Goal: Information Seeking & Learning: Check status

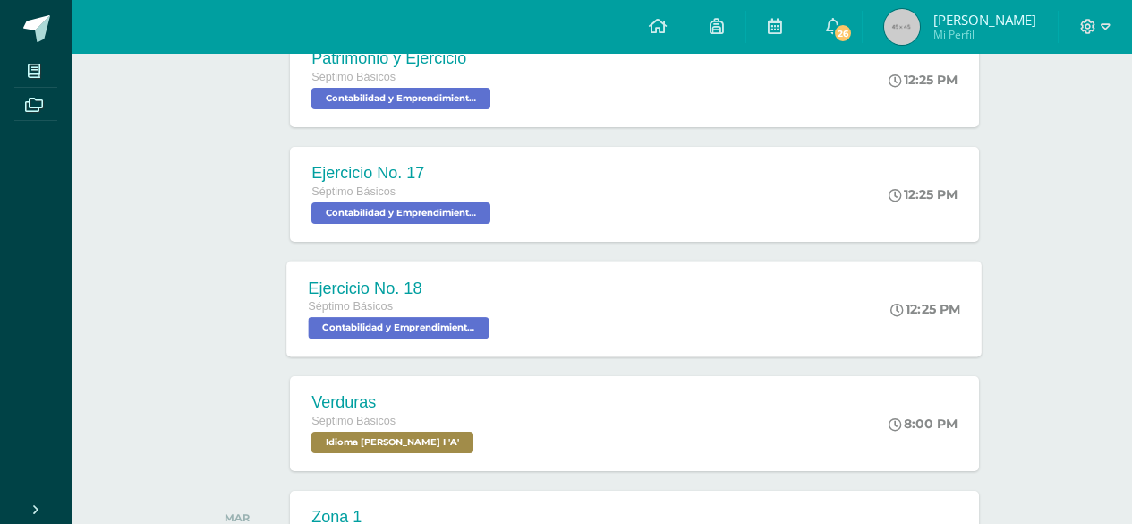
scroll to position [627, 0]
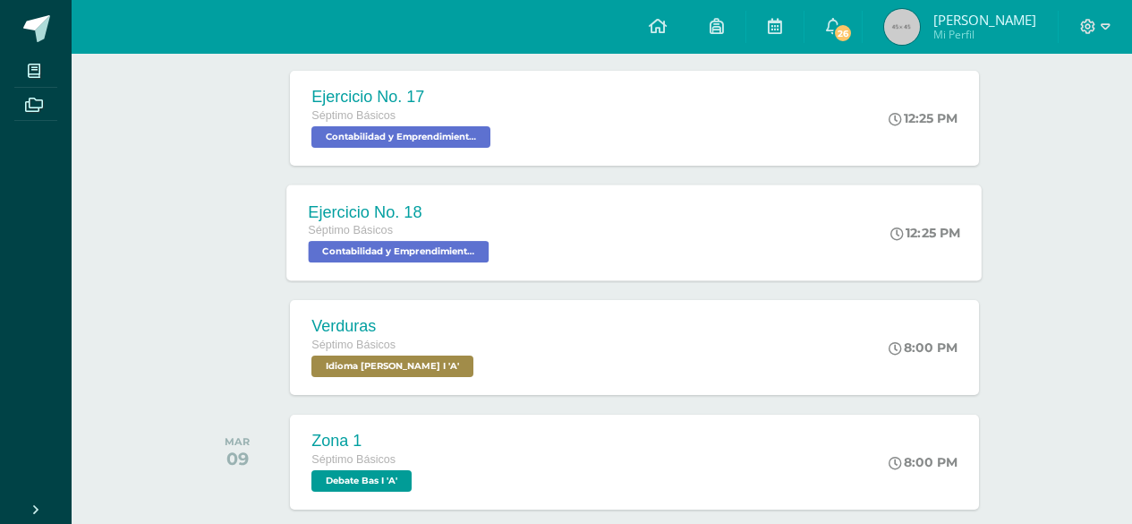
click at [686, 200] on div "Ejercicio No. 18 Séptimo Básicos Contabilidad y Emprendimiento I 'A' 12:25 PM E…" at bounding box center [634, 232] width 695 height 96
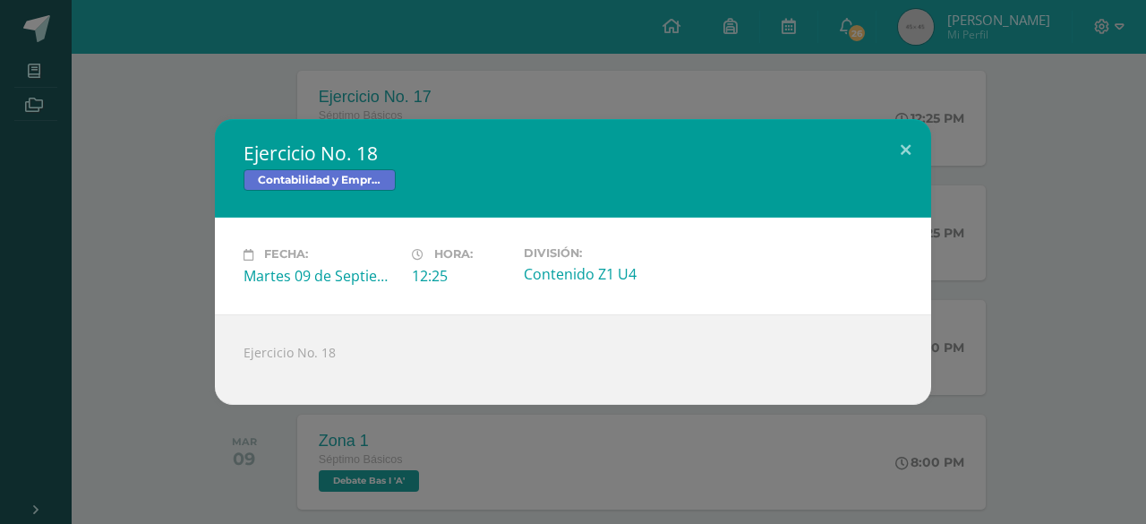
click at [64, 269] on div "Ejercicio No. 18 Contabilidad y Emprendimiento I Fecha: Martes 09 de Septiembre…" at bounding box center [572, 261] width 1131 height 285
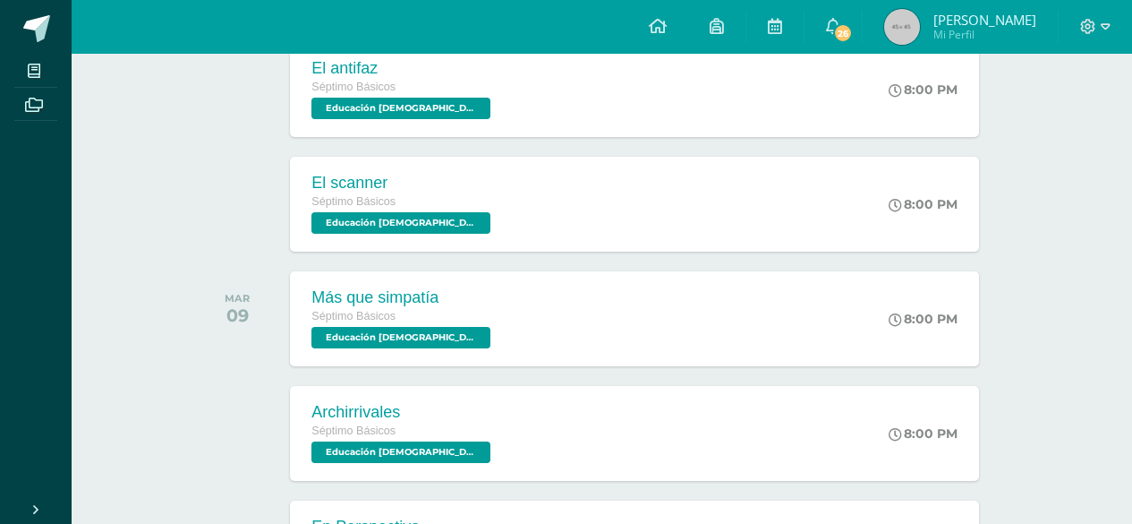
scroll to position [1631, 0]
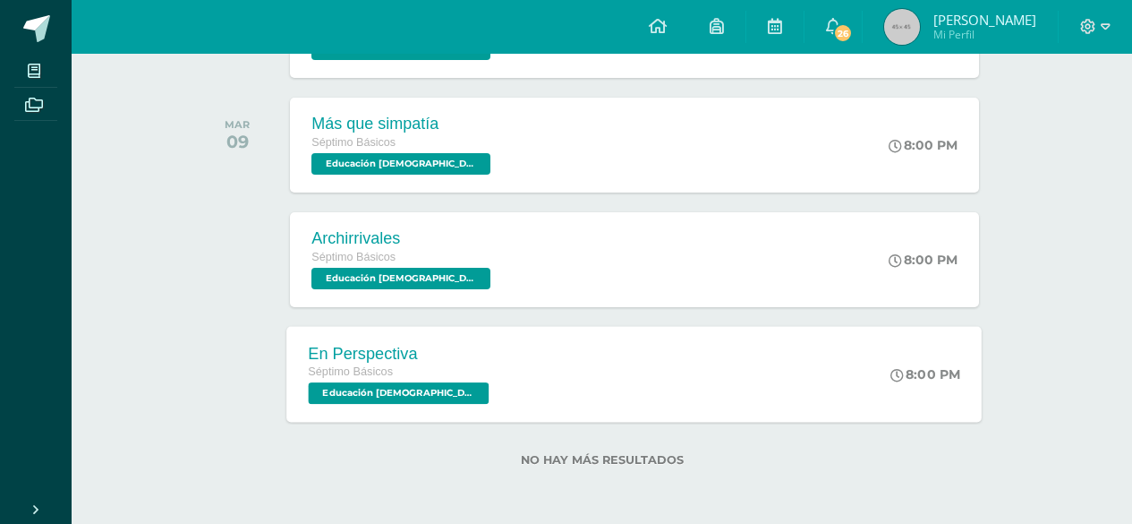
click at [563, 370] on div "En Perspectiva Séptimo Básicos Educación Cristiana Bas I 'A' 8:00 PM En Perspec…" at bounding box center [634, 374] width 695 height 96
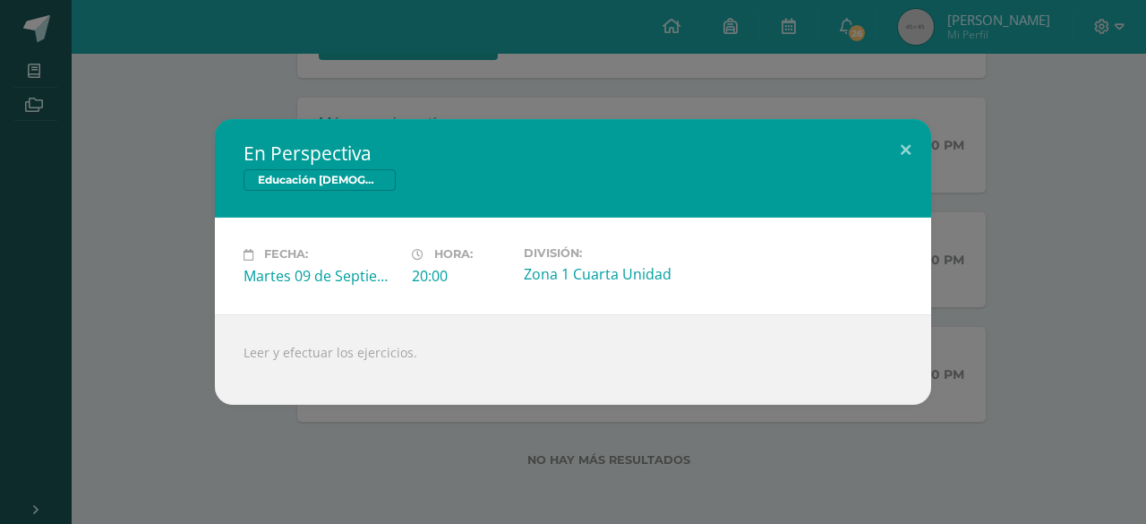
click at [165, 338] on div "En Perspectiva Educación Cristiana Bas I Fecha: Martes 09 de Septiembre Hora: 2…" at bounding box center [572, 261] width 1131 height 285
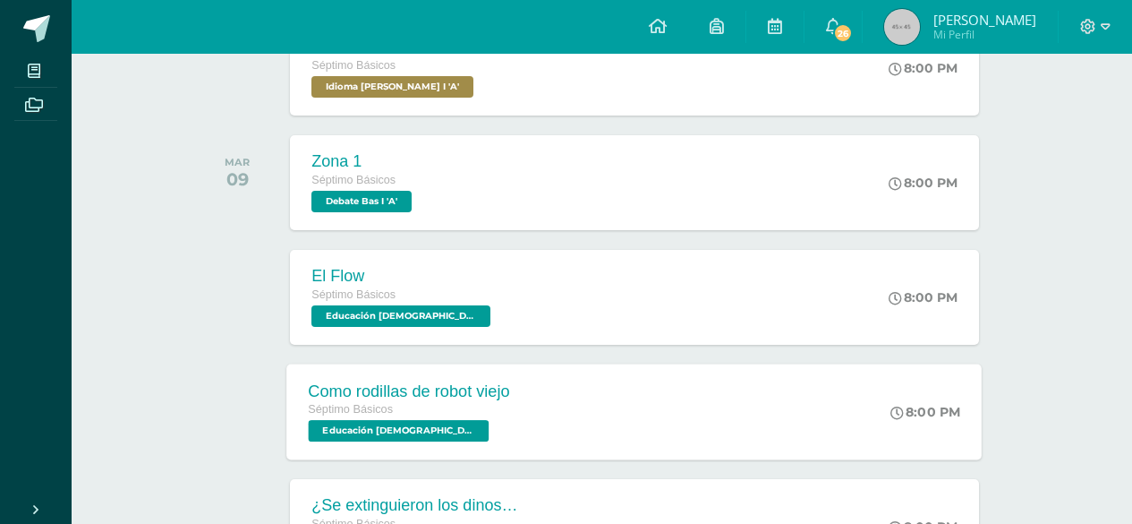
scroll to position [1004, 0]
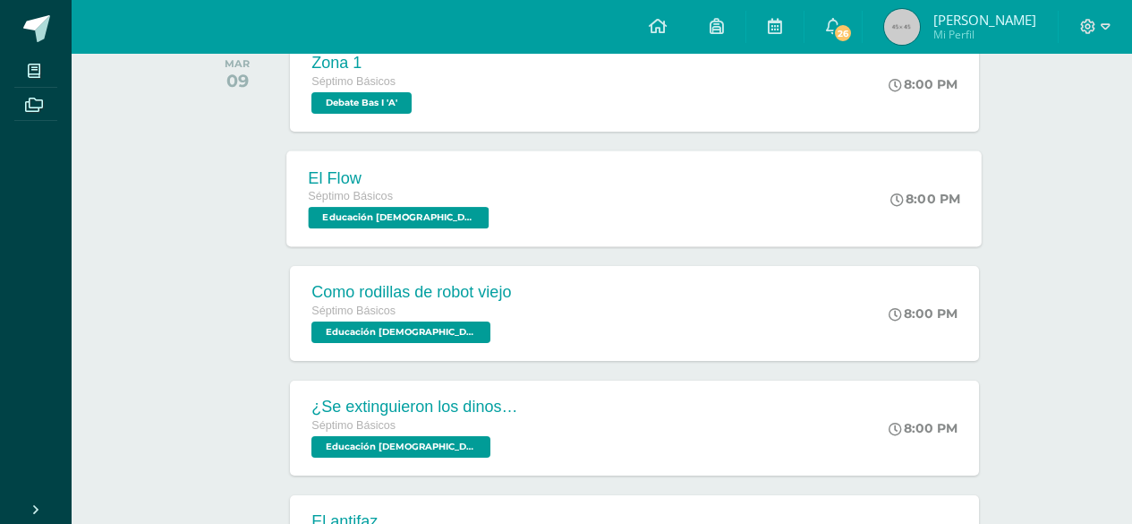
click at [557, 187] on div "El Flow Séptimo Básicos Educación Cristiana Bas I 'A' 8:00 PM El Flow Educación…" at bounding box center [634, 198] width 695 height 96
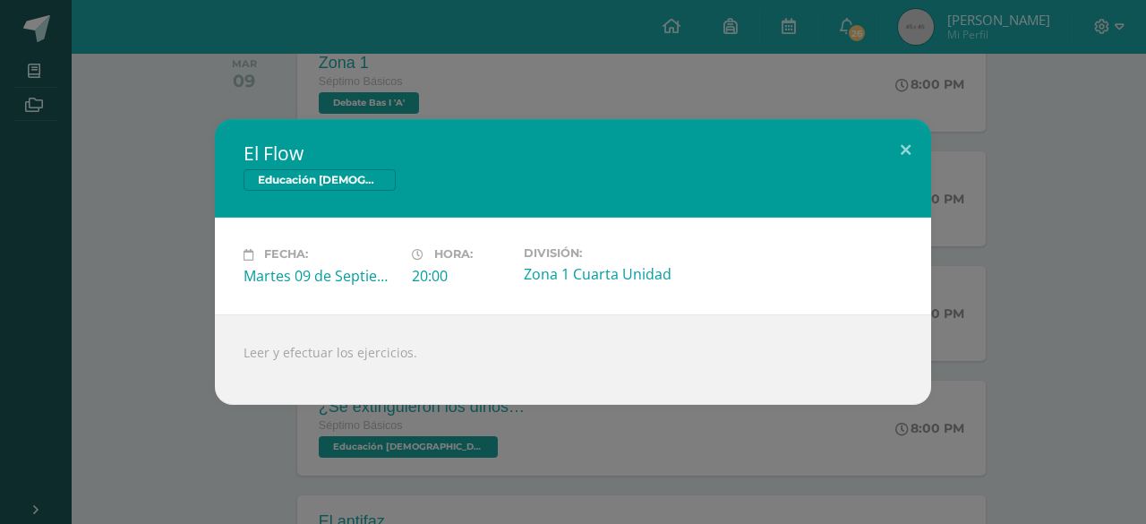
drag, startPoint x: 190, startPoint y: 252, endPoint x: 181, endPoint y: 246, distance: 10.9
click at [185, 249] on div "El Flow Educación Cristiana Bas I Fecha: Martes 09 de Septiembre Hora: 20:00 Di…" at bounding box center [572, 261] width 1131 height 285
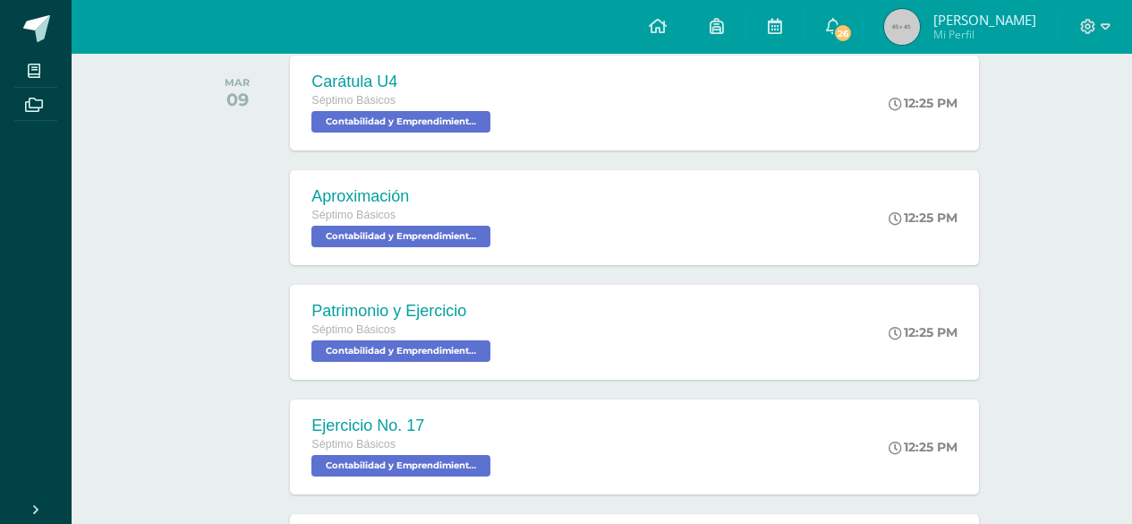
scroll to position [0, 0]
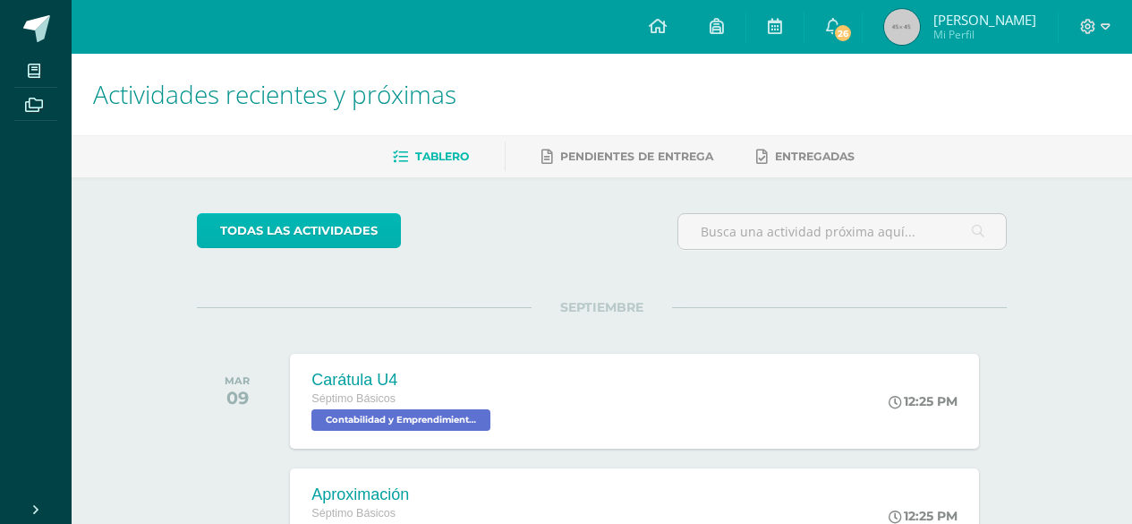
click at [309, 223] on link "todas las Actividades" at bounding box center [299, 230] width 204 height 35
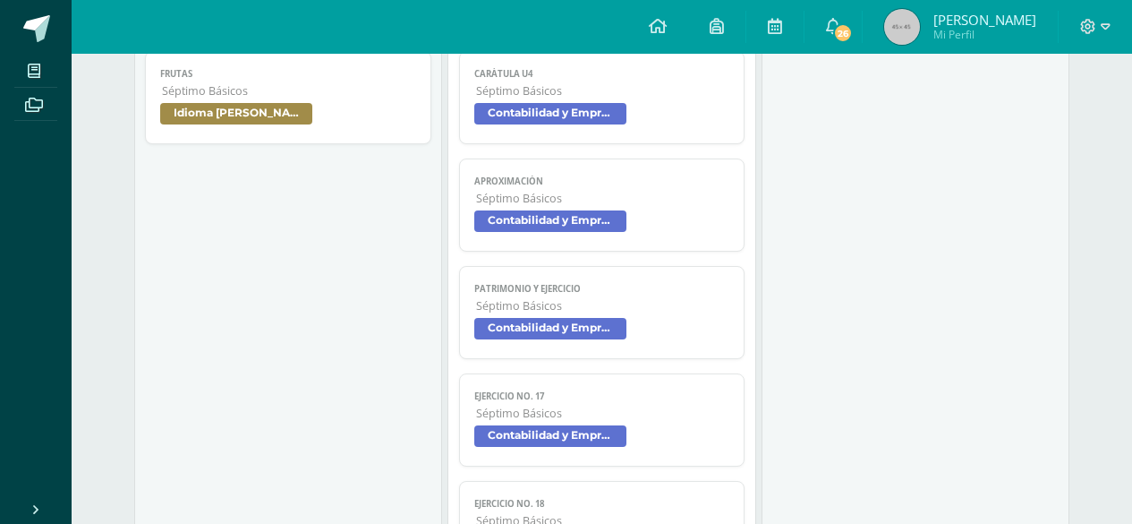
scroll to position [1891, 0]
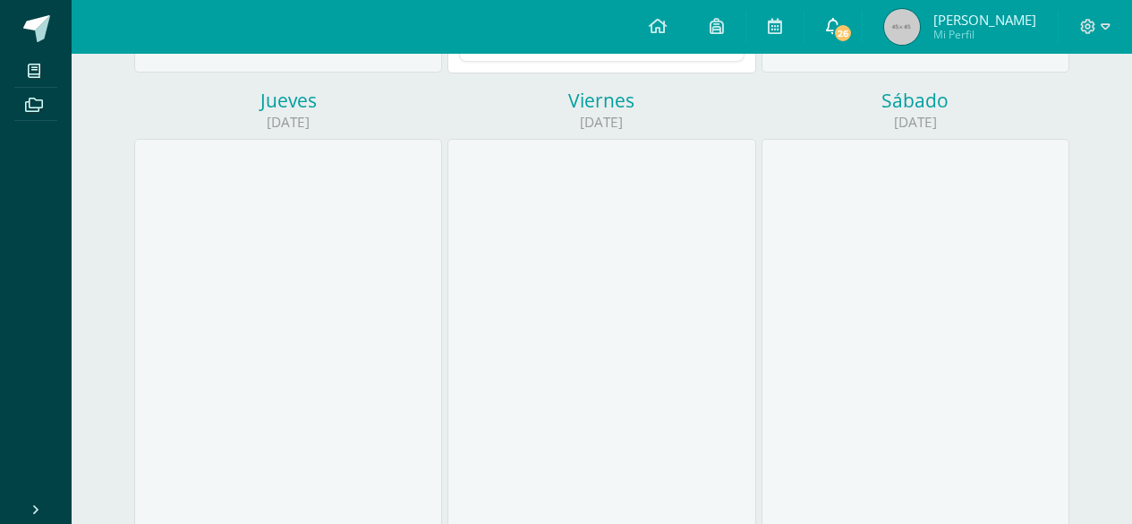
click at [853, 30] on span "26" at bounding box center [843, 33] width 20 height 20
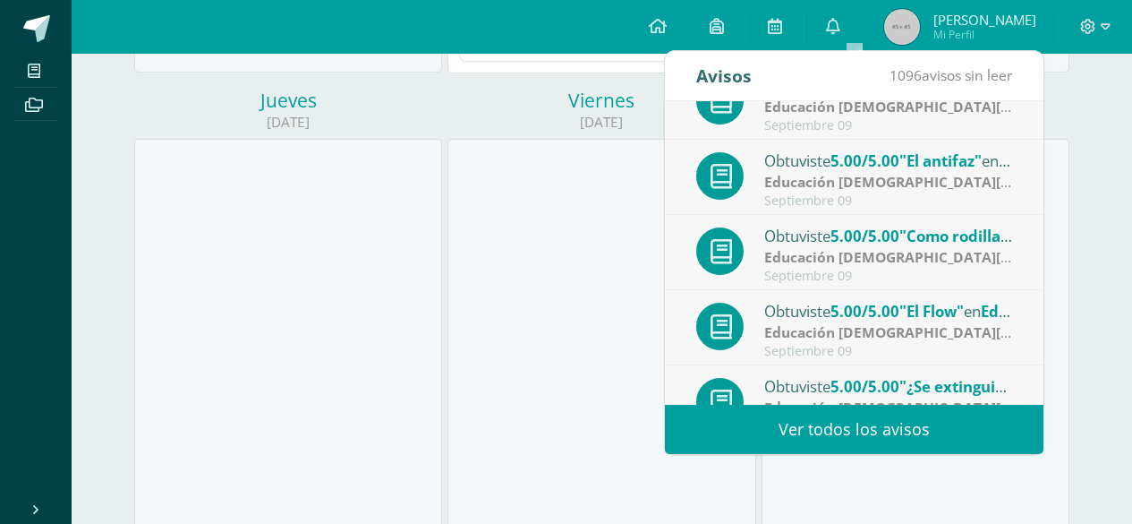
scroll to position [298, 0]
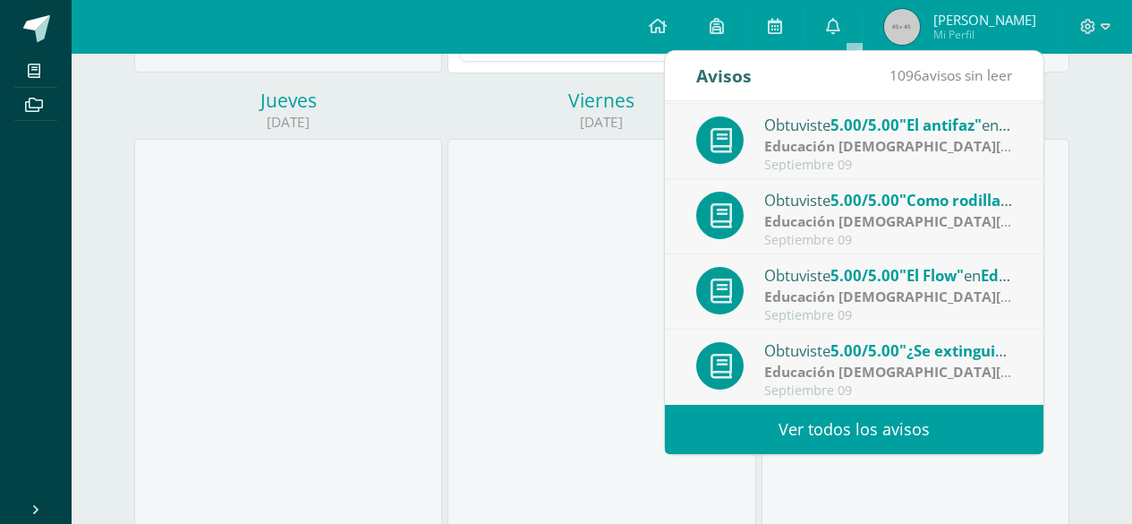
click at [959, 420] on link "Ver todos los avisos" at bounding box center [854, 429] width 379 height 49
click at [874, 414] on link "Ver todos los avisos" at bounding box center [854, 429] width 379 height 49
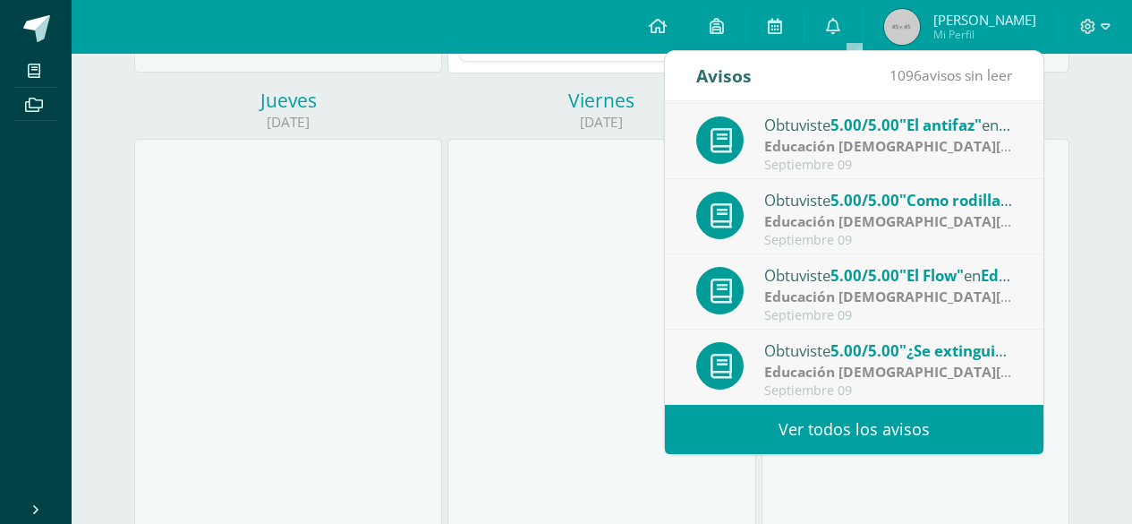
click at [867, 417] on link "Ver todos los avisos" at bounding box center [854, 429] width 379 height 49
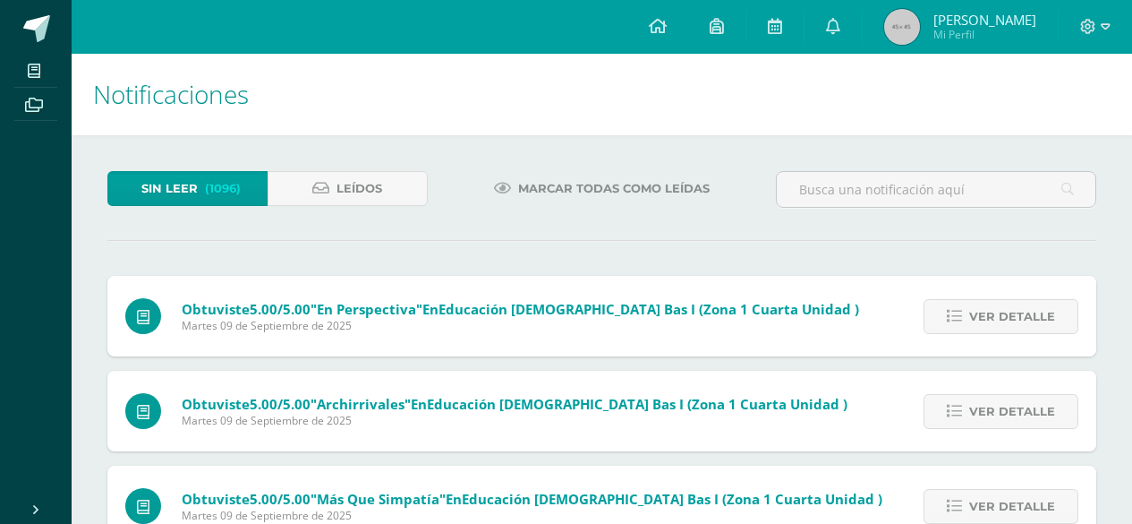
scroll to position [2519, 0]
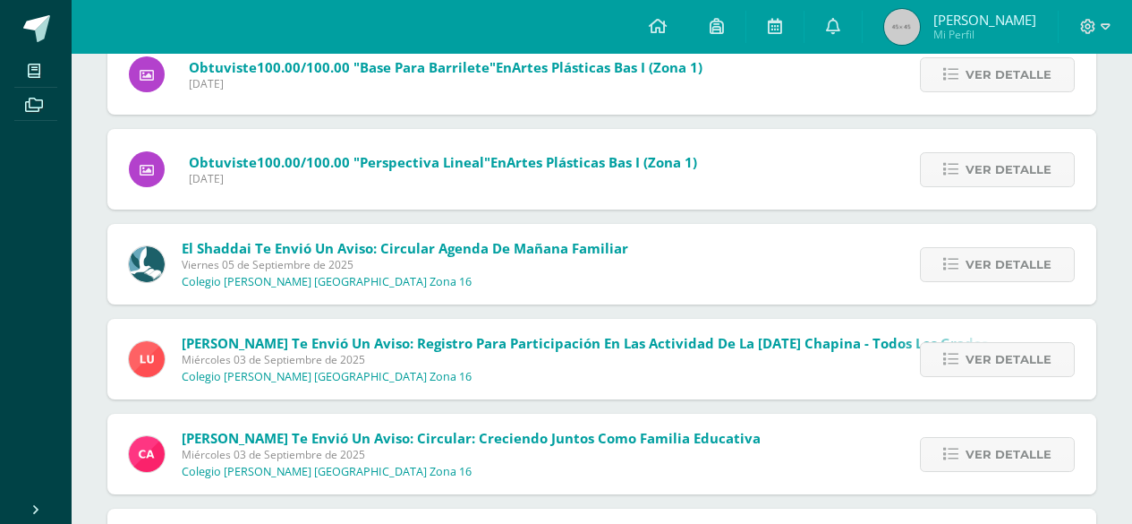
click at [945, 13] on span "José Eduardo Mi Perfil" at bounding box center [960, 27] width 159 height 36
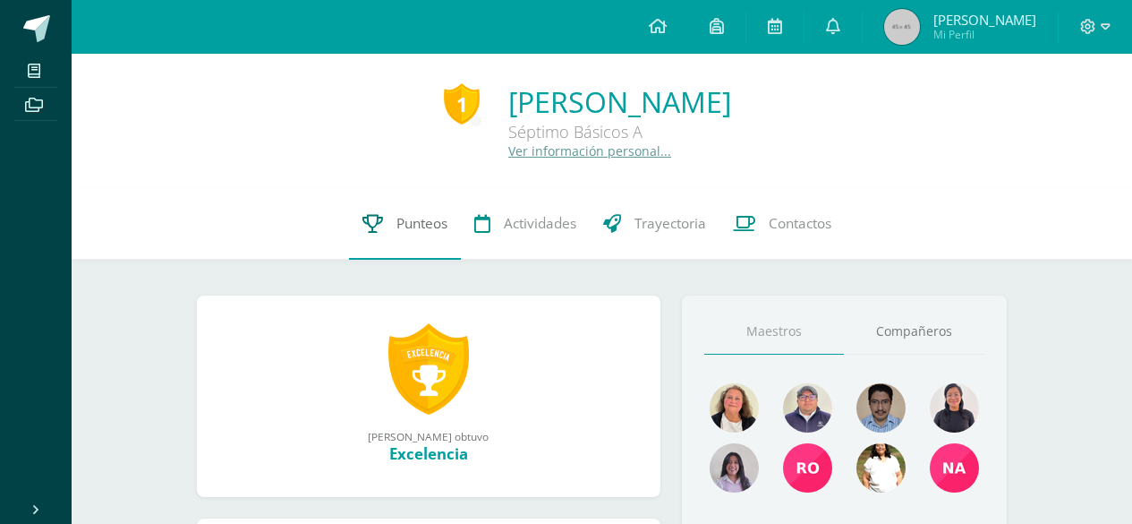
click at [398, 226] on span "Punteos" at bounding box center [421, 223] width 51 height 19
click at [422, 222] on span "Punteos" at bounding box center [421, 223] width 51 height 19
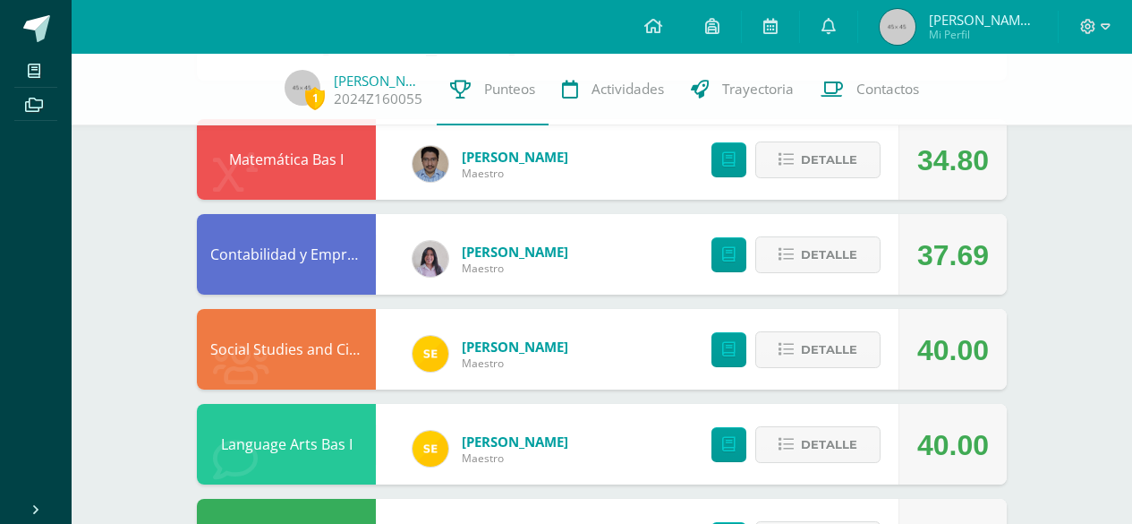
scroll to position [190, 0]
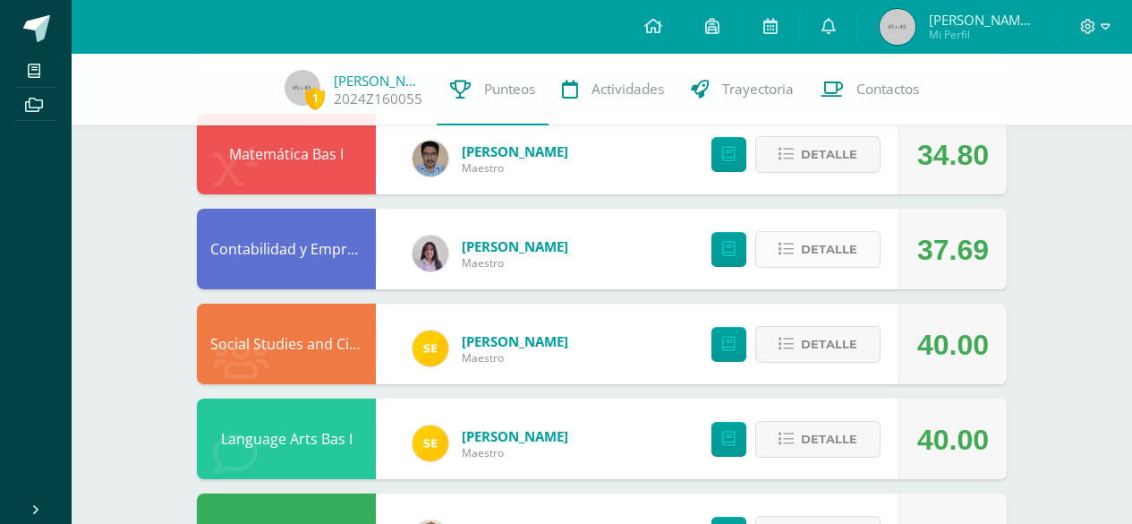
click at [796, 231] on button "Detalle" at bounding box center [817, 249] width 125 height 37
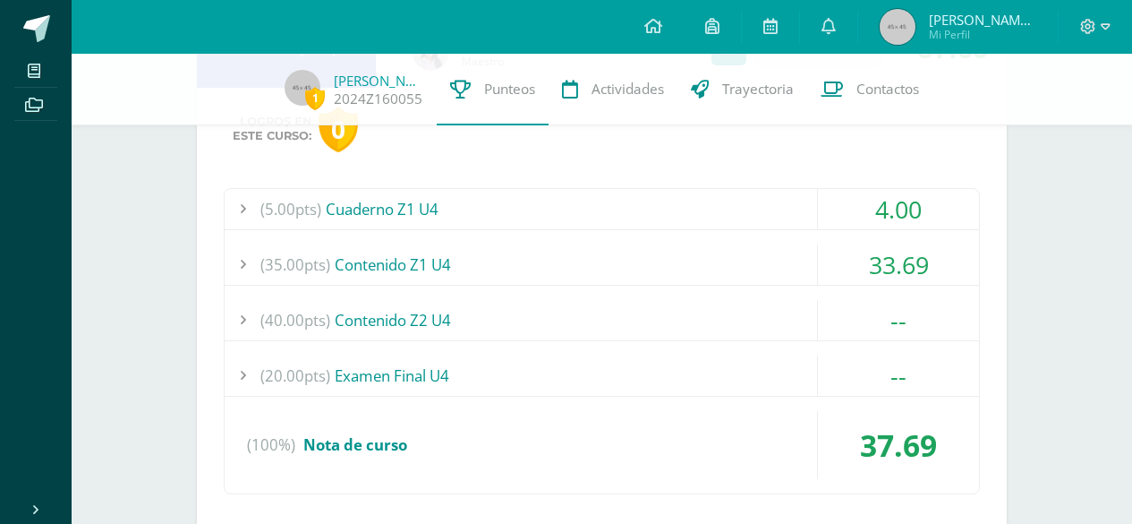
scroll to position [396, 0]
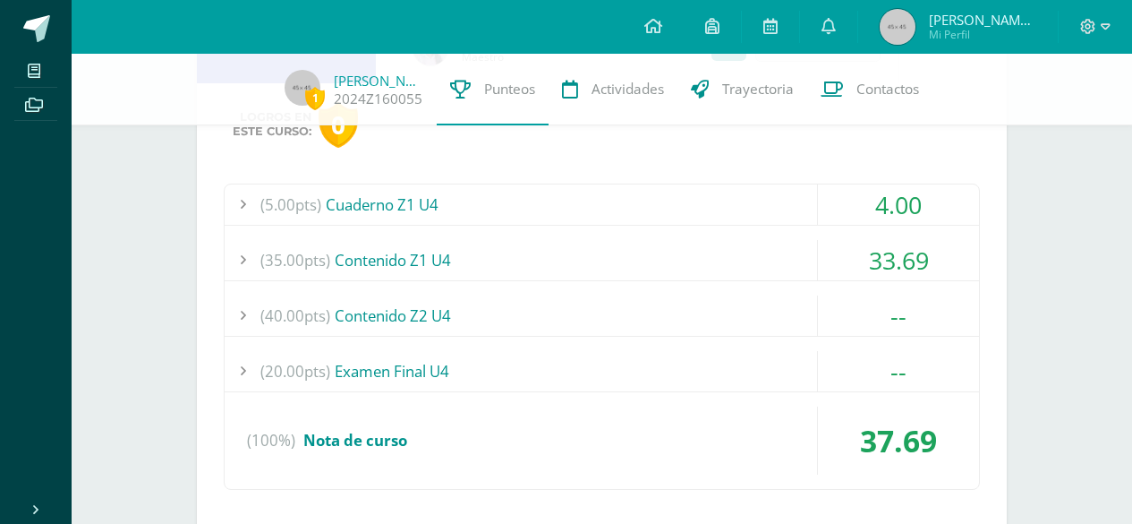
click at [413, 240] on div "(35.00pts) Contenido Z1 U4" at bounding box center [602, 260] width 754 height 40
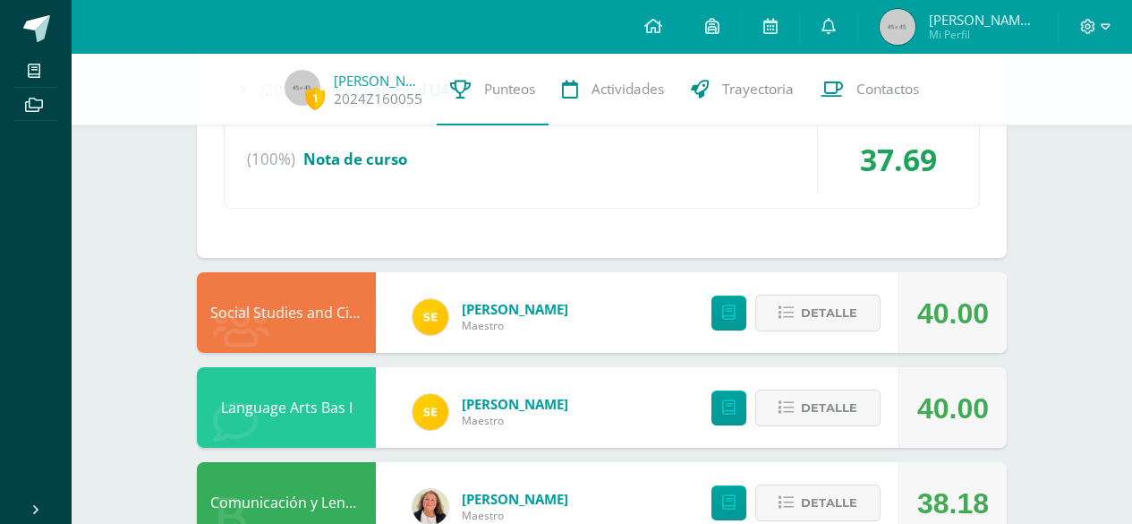
scroll to position [892, 0]
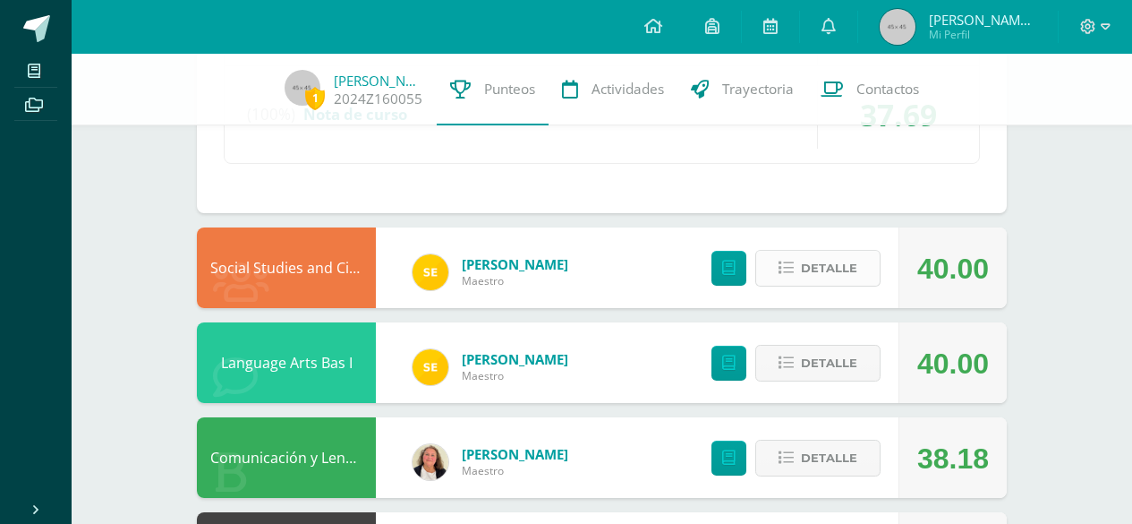
click at [768, 250] on button "Detalle" at bounding box center [817, 268] width 125 height 37
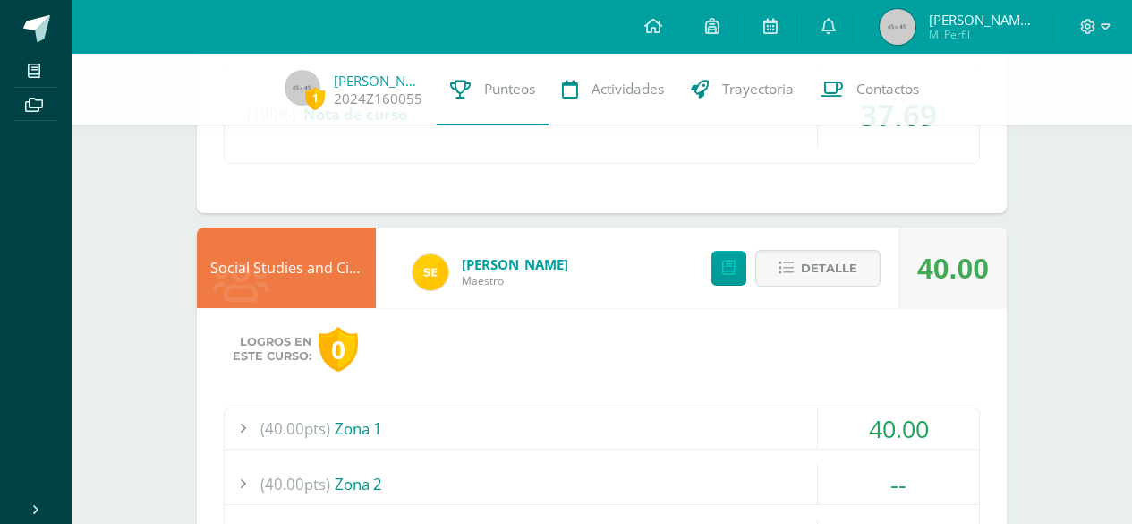
click at [381, 408] on div "(40.00pts) Zona 1" at bounding box center [602, 428] width 754 height 40
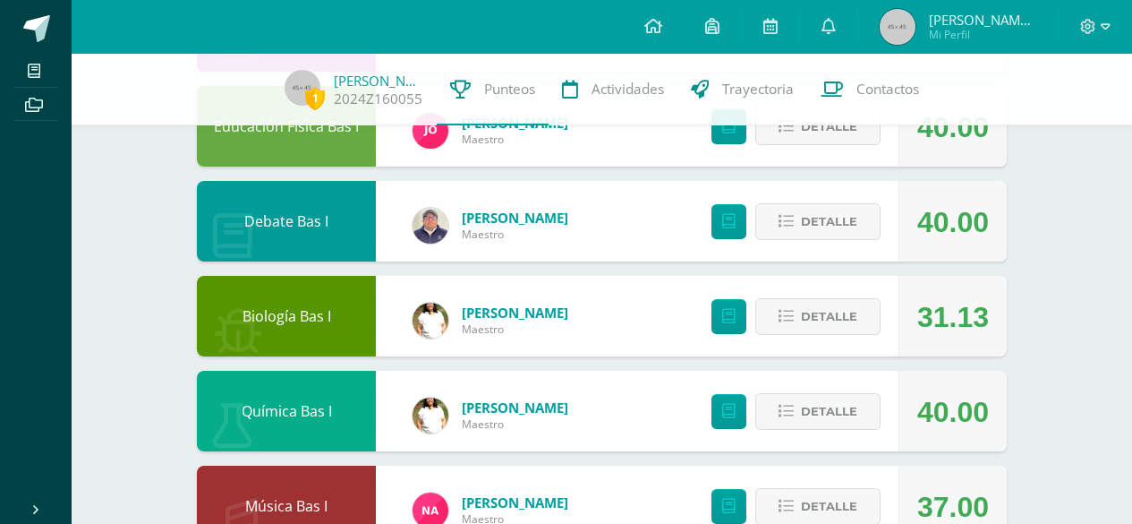
scroll to position [2088, 0]
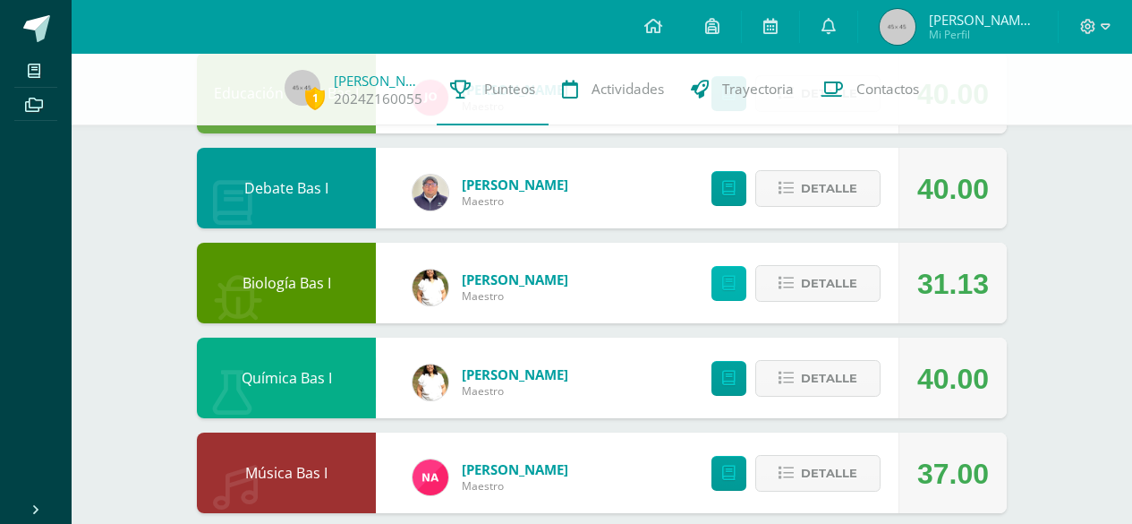
click at [740, 266] on link at bounding box center [729, 283] width 35 height 35
click at [936, 252] on div "31.13" at bounding box center [953, 283] width 72 height 81
click at [848, 267] on span "Detalle" at bounding box center [829, 283] width 56 height 33
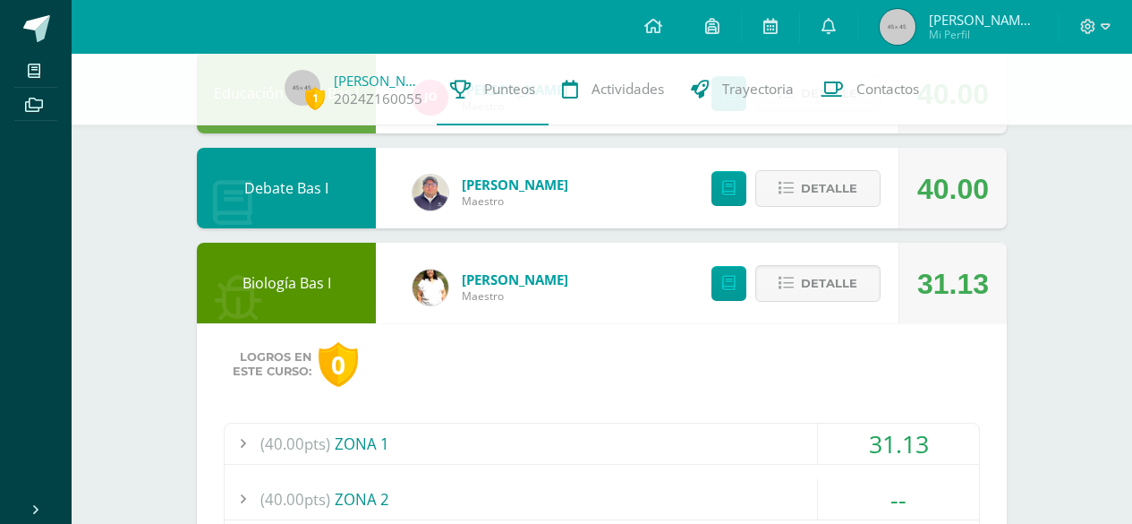
click at [363, 423] on div "(40.00pts) ZONA 1" at bounding box center [602, 443] width 754 height 40
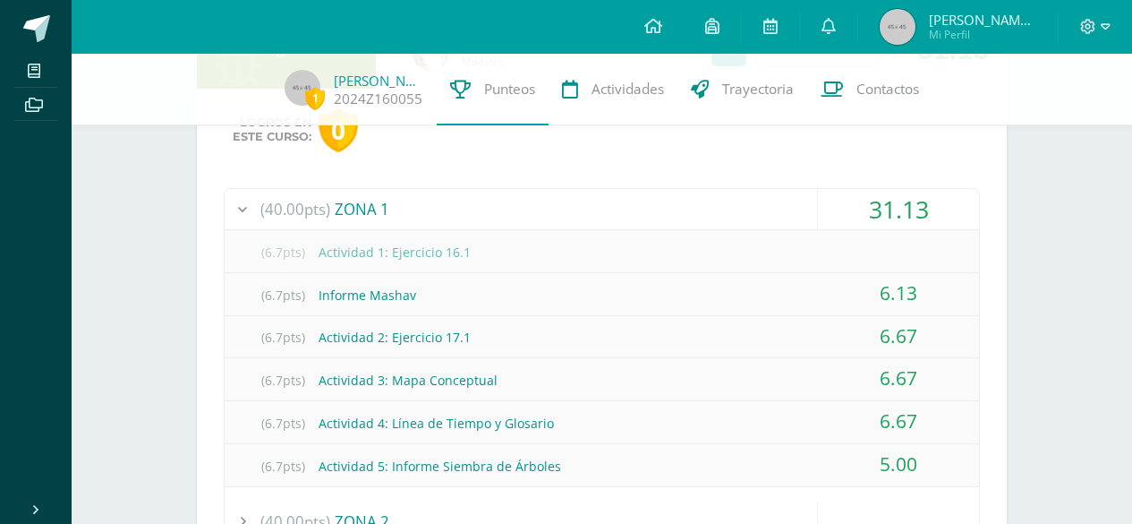
scroll to position [2201, 0]
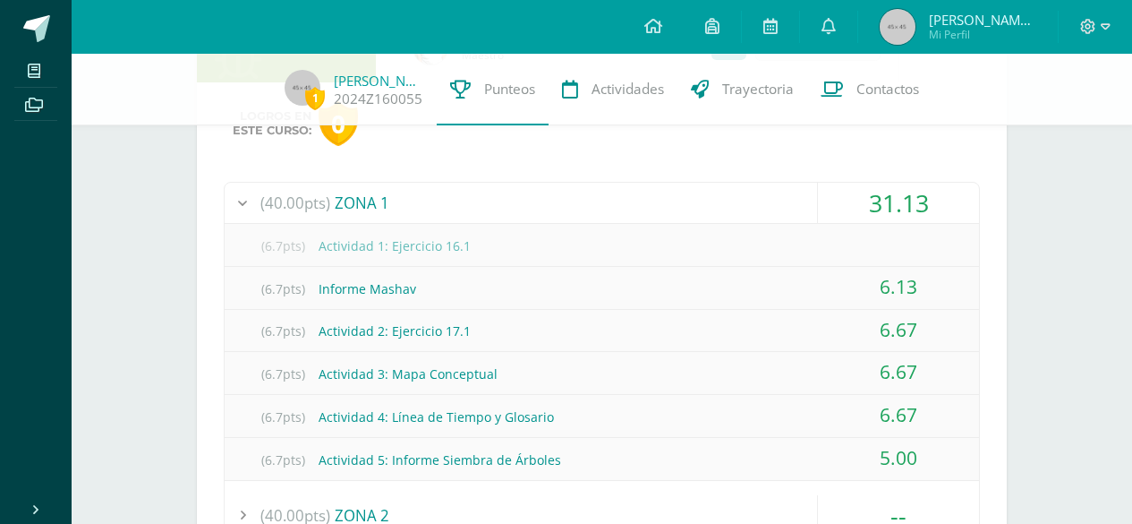
click at [413, 226] on div "(6.7pts) Actividad 1: Ejercicio 16.1" at bounding box center [602, 246] width 754 height 40
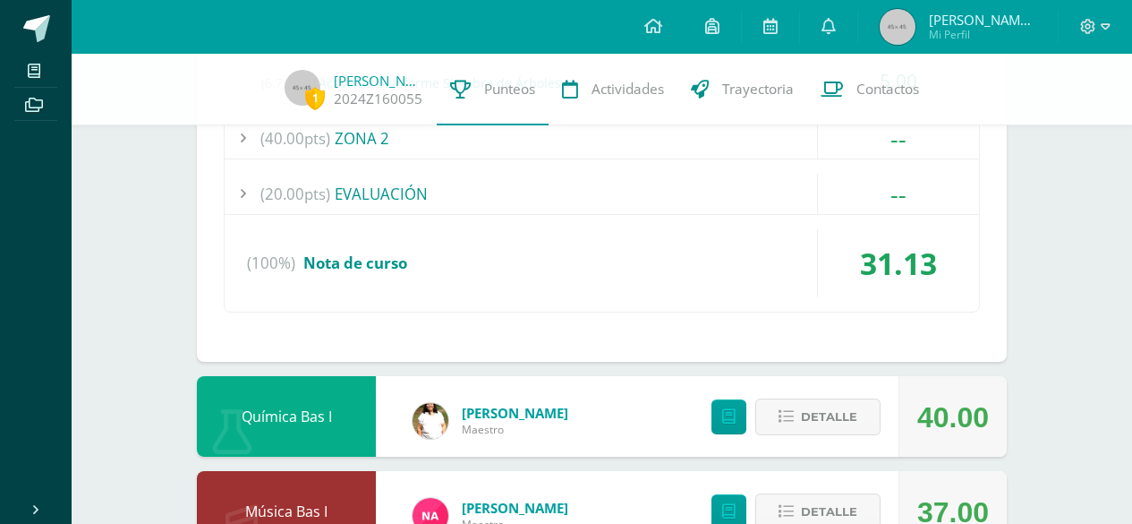
scroll to position [2619, 0]
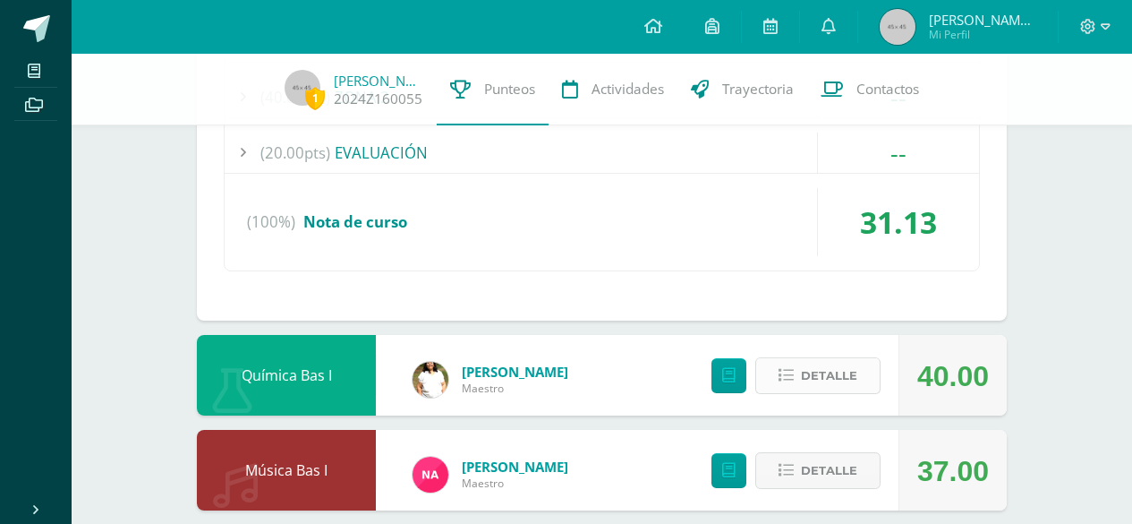
click at [792, 368] on icon at bounding box center [786, 375] width 15 height 15
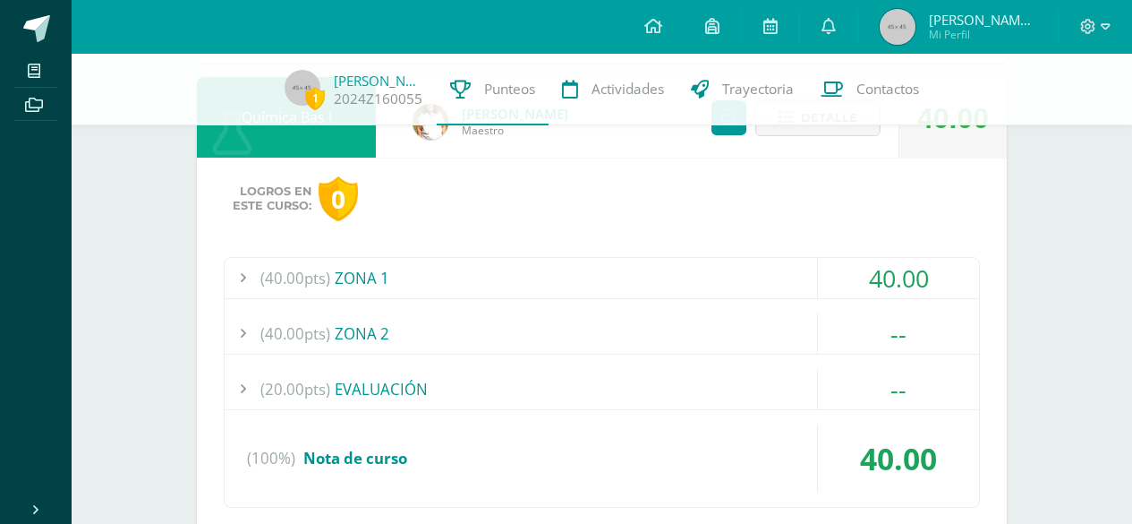
scroll to position [3019, 0]
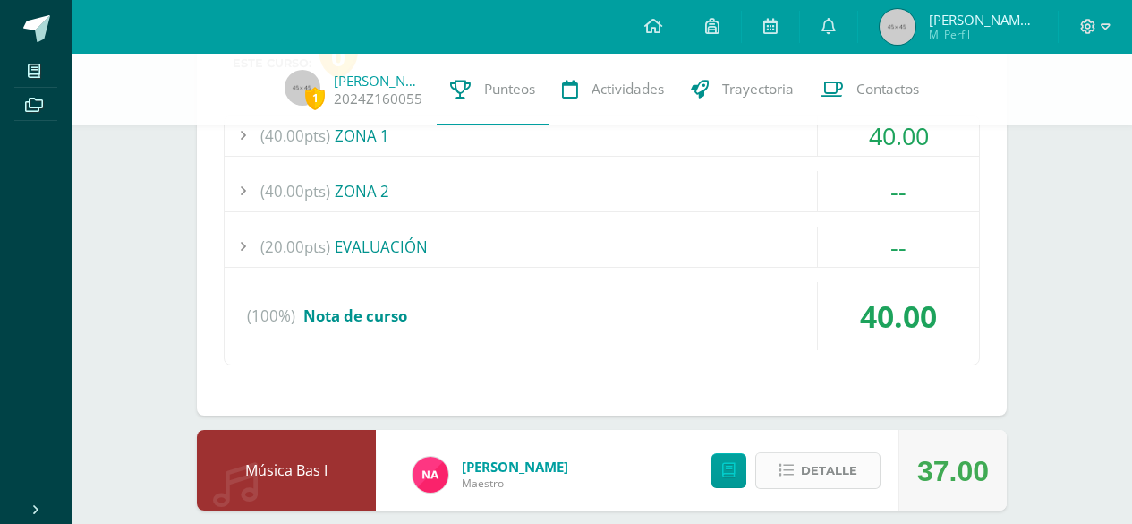
click at [823, 454] on span "Detalle" at bounding box center [829, 470] width 56 height 33
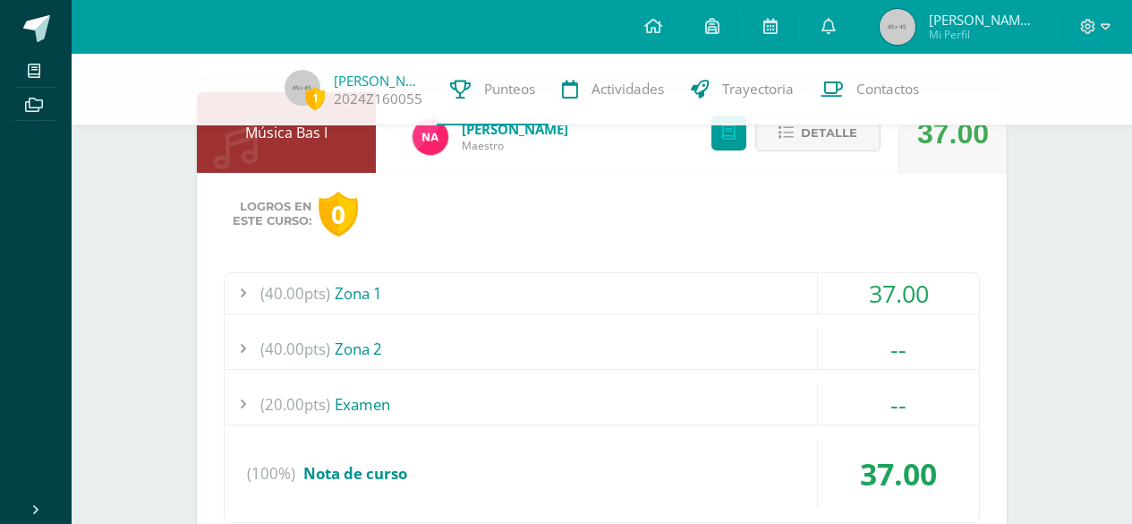
scroll to position [3385, 0]
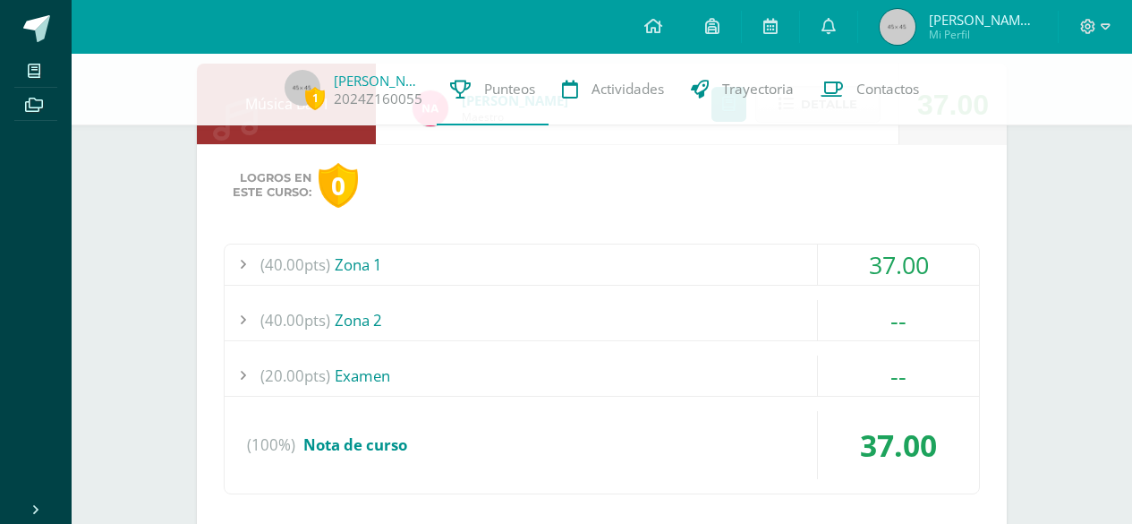
click at [354, 244] on div "(40.00pts) Zona 1" at bounding box center [602, 264] width 754 height 40
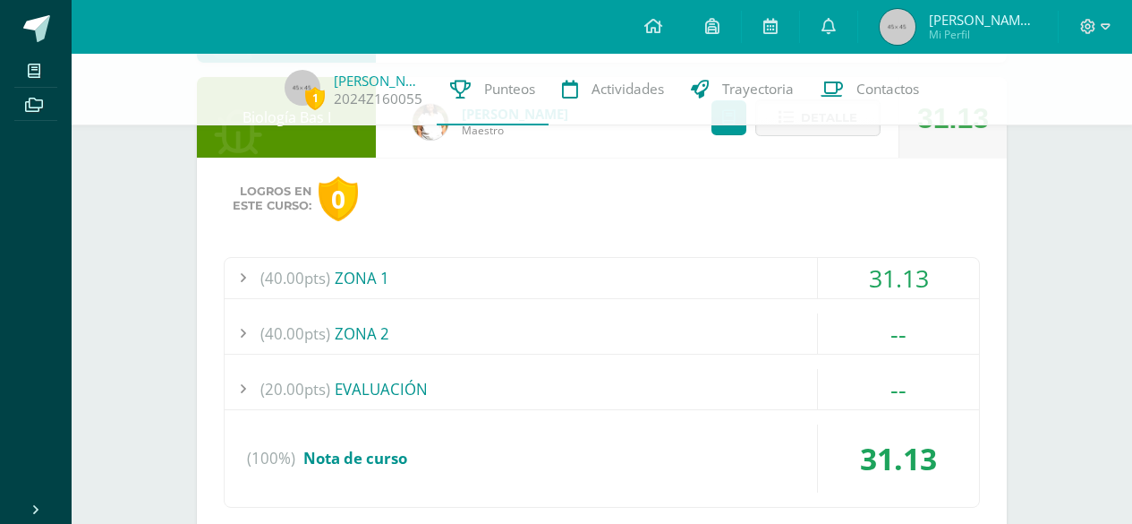
scroll to position [2098, 0]
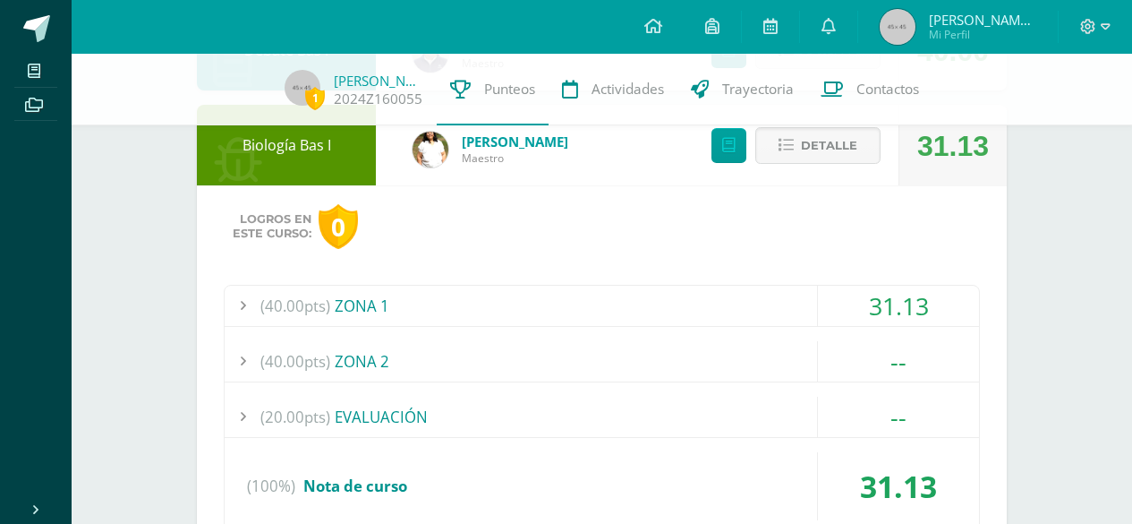
click at [353, 286] on div "(40.00pts) ZONA 1" at bounding box center [602, 306] width 754 height 40
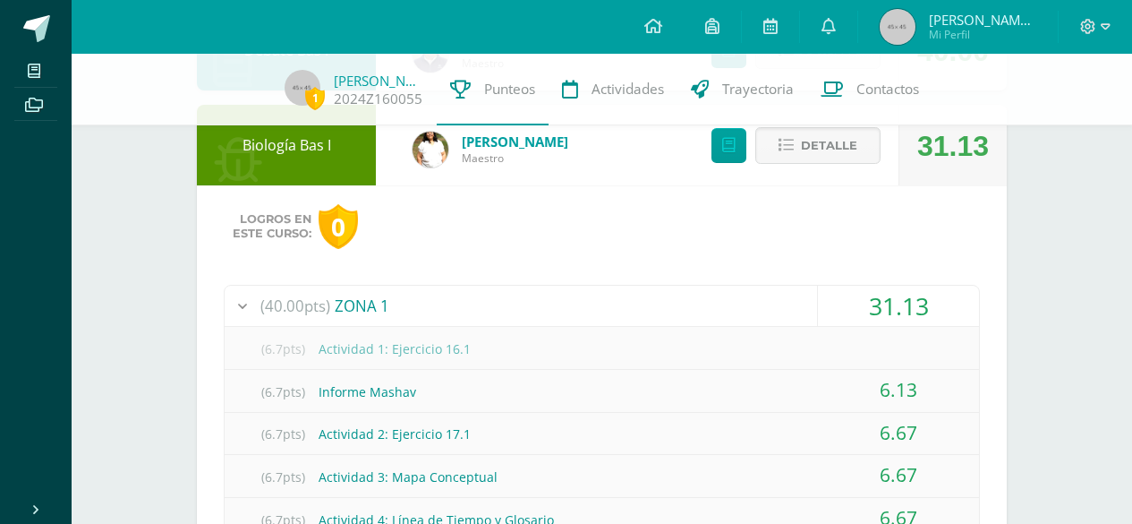
click at [456, 371] on div "(6.7pts) Informe Mashav" at bounding box center [602, 391] width 754 height 40
